Goal: Information Seeking & Learning: Learn about a topic

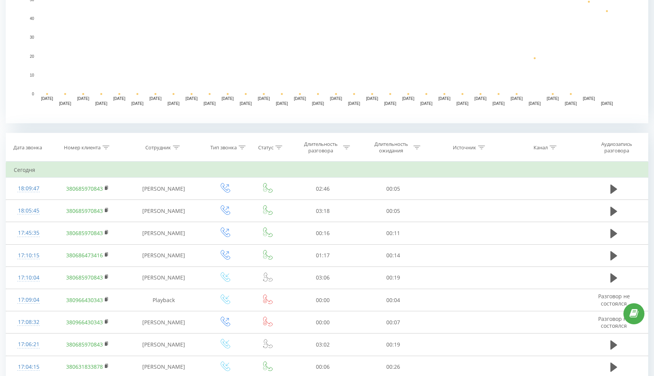
scroll to position [202, 0]
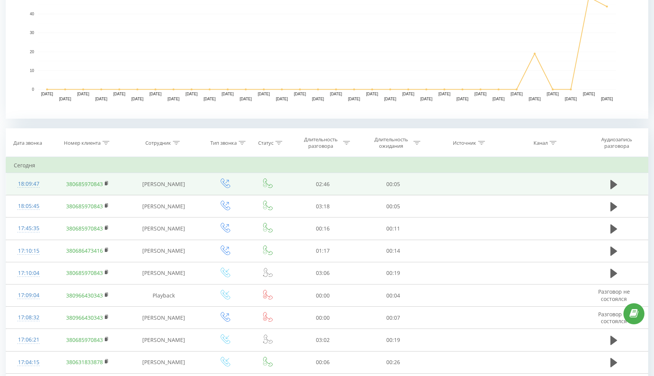
click at [34, 185] on div "18:09:47" at bounding box center [28, 183] width 29 height 15
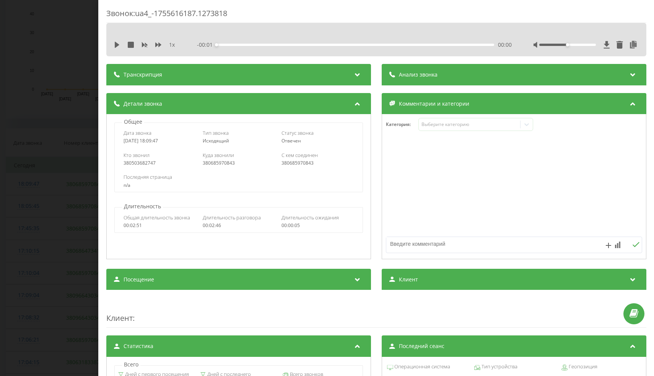
click at [277, 73] on div "Транскрипция" at bounding box center [238, 74] width 265 height 21
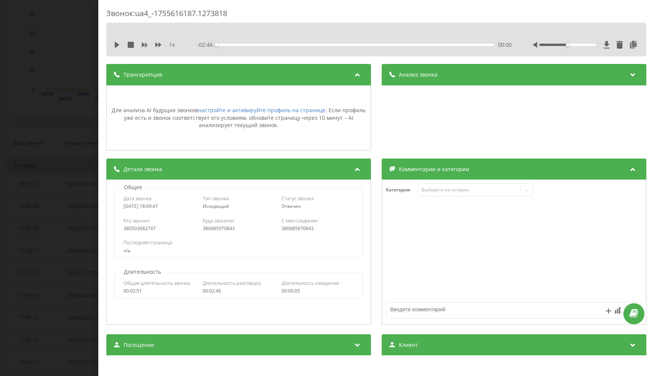
click at [407, 71] on span "Анализ звонка" at bounding box center [418, 75] width 39 height 8
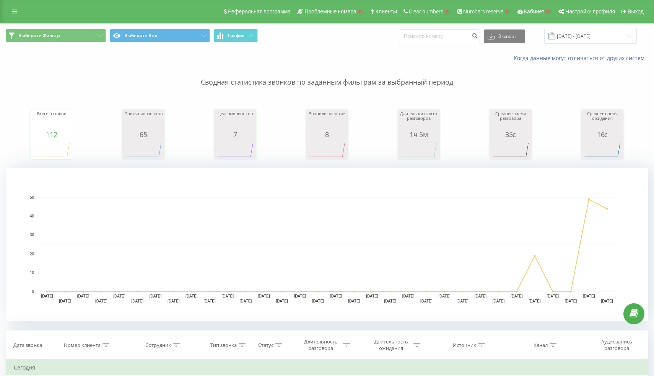
click at [15, 22] on div "Реферальная программа Проблемные номера Клиенты Clear numbers Numbers reserve К…" at bounding box center [327, 11] width 654 height 23
click at [16, 16] on link at bounding box center [15, 11] width 14 height 11
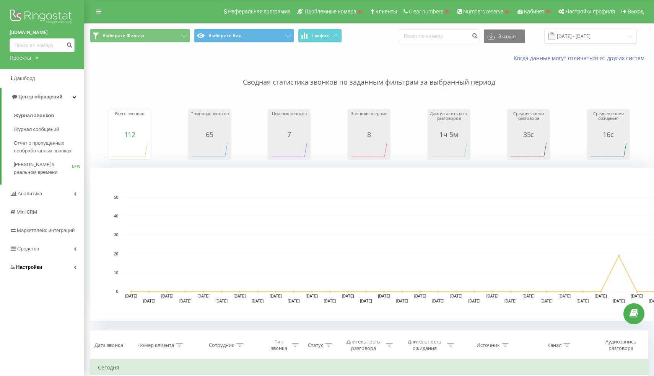
click at [29, 263] on span "Настройки" at bounding box center [26, 267] width 33 height 8
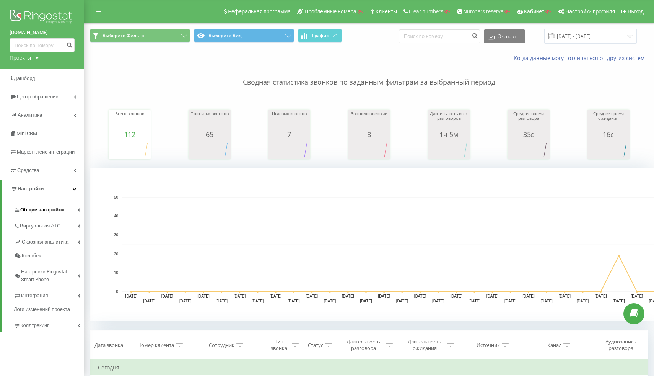
click at [35, 214] on link "Общие настройки" at bounding box center [49, 208] width 70 height 16
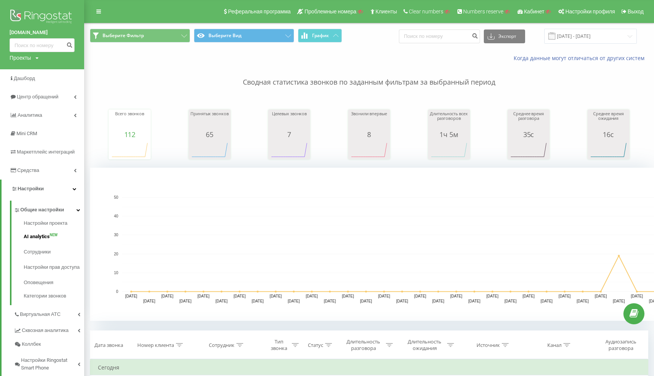
click at [49, 237] on span "AI analytics" at bounding box center [37, 237] width 26 height 8
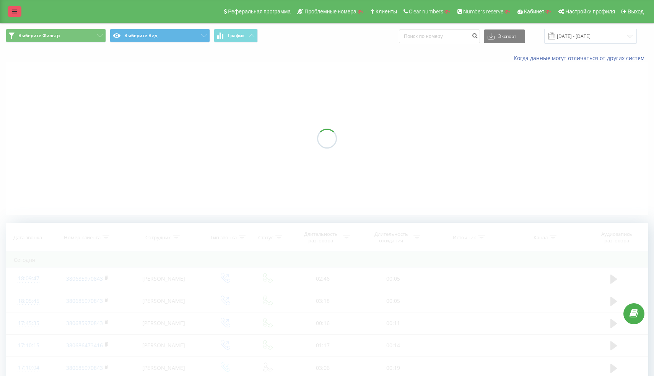
click at [16, 14] on icon at bounding box center [14, 11] width 5 height 5
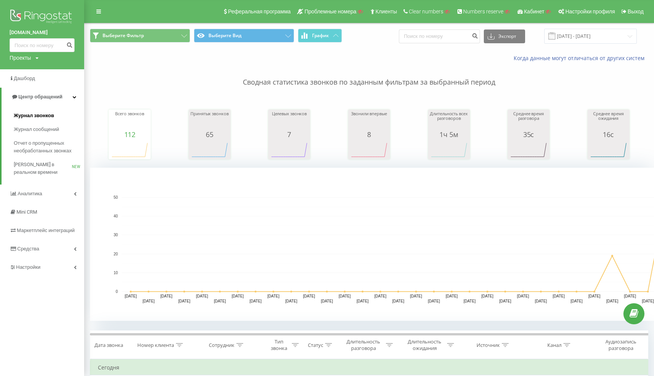
click at [46, 120] on link "Журнал звонков" at bounding box center [49, 116] width 70 height 14
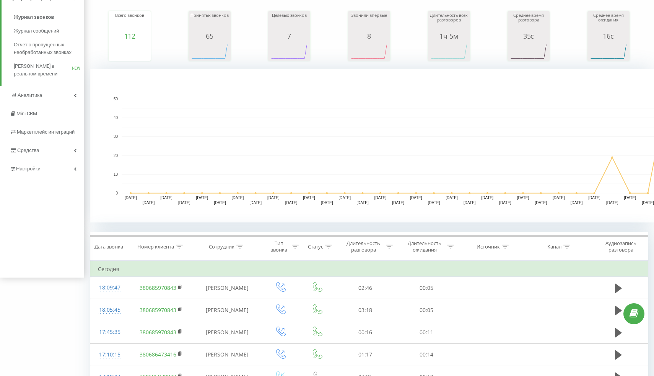
scroll to position [99, 0]
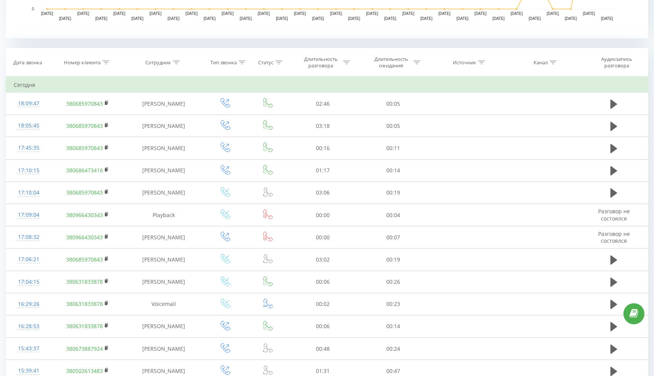
scroll to position [273, 0]
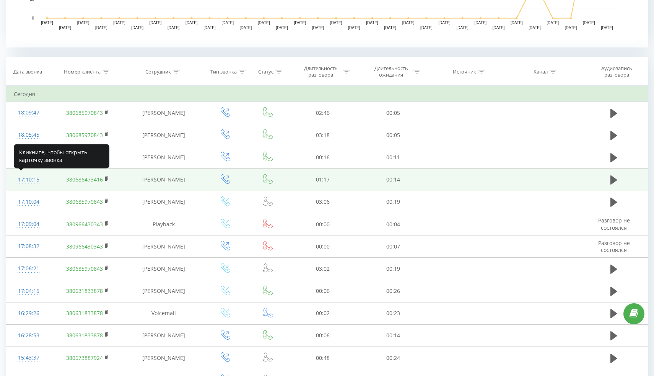
click at [18, 183] on div at bounding box center [28, 183] width 29 height 0
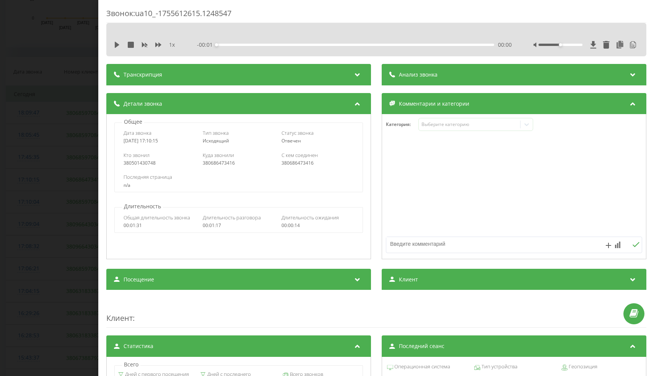
click at [424, 75] on span "Анализ звонка" at bounding box center [418, 75] width 39 height 8
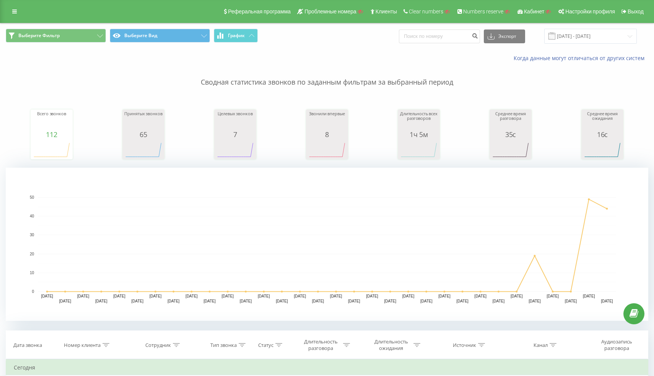
click at [17, 18] on div "Реферальная программа Проблемные номера Клиенты Clear numbers Numbers reserve К…" at bounding box center [327, 11] width 654 height 23
click at [18, 11] on link at bounding box center [15, 11] width 14 height 11
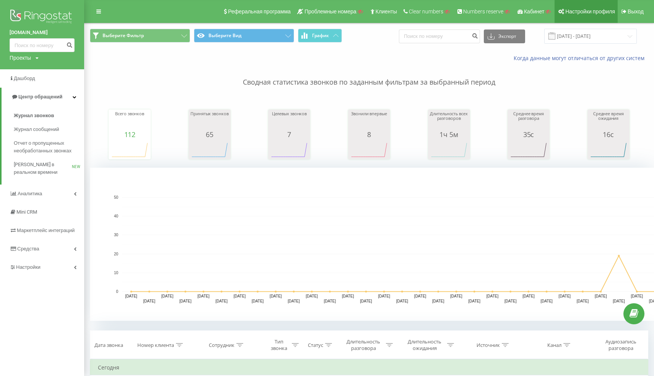
click at [584, 13] on span "Настройки профиля" at bounding box center [590, 11] width 50 height 6
